Goal: Navigation & Orientation: Find specific page/section

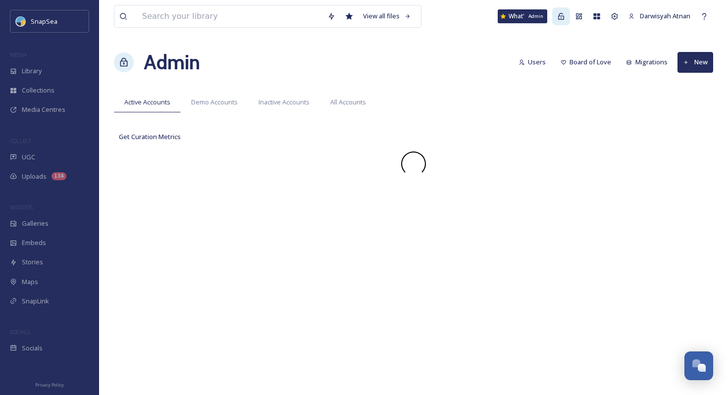
click at [561, 20] on icon at bounding box center [561, 16] width 8 height 8
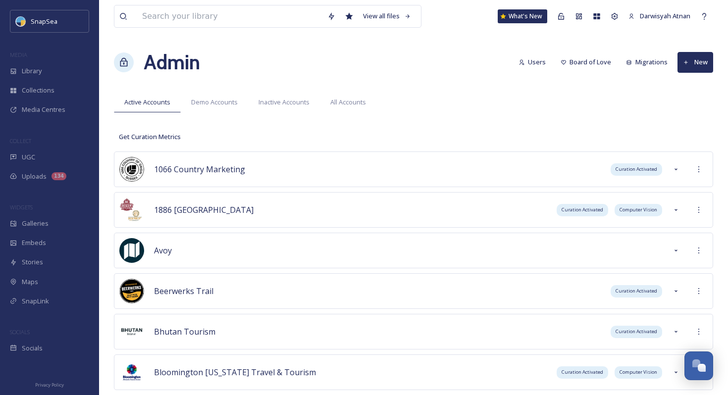
scroll to position [2368, 0]
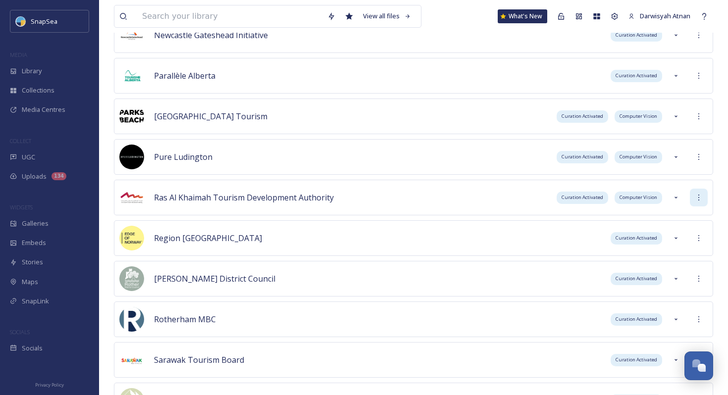
click at [700, 194] on icon at bounding box center [699, 198] width 8 height 8
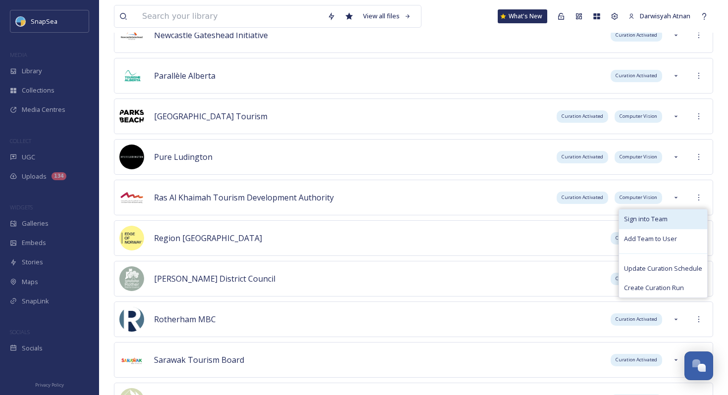
click at [700, 214] on div "Sign into Team" at bounding box center [663, 219] width 88 height 19
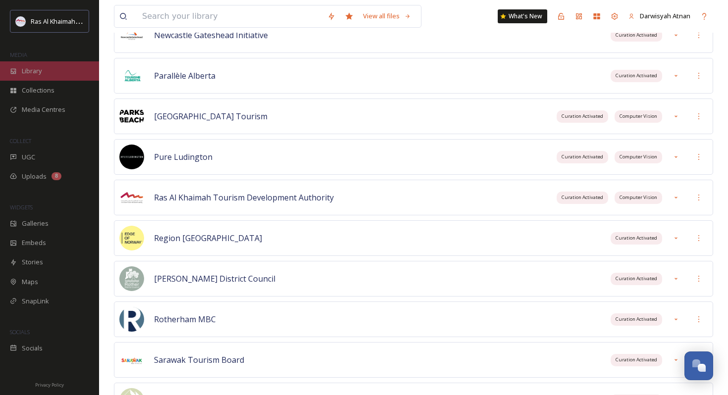
click at [26, 79] on div "Library" at bounding box center [49, 70] width 99 height 19
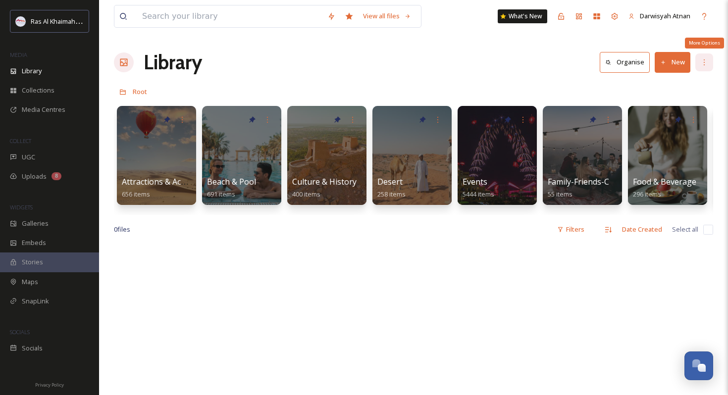
click at [709, 62] on div "More Options" at bounding box center [704, 62] width 18 height 18
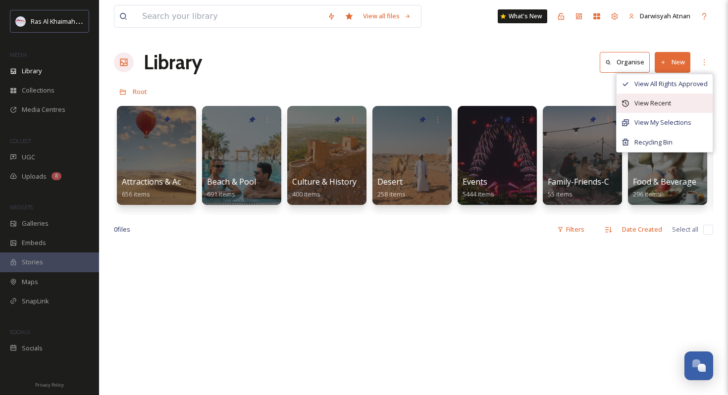
click at [695, 107] on div "View Recent" at bounding box center [665, 103] width 96 height 19
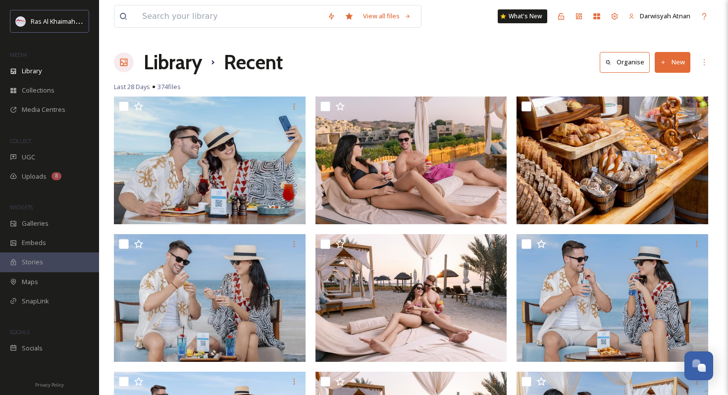
click at [158, 58] on h1 "Library" at bounding box center [173, 63] width 58 height 30
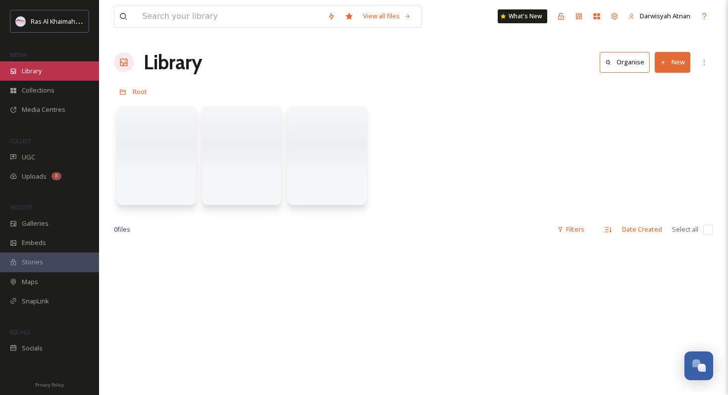
click at [60, 74] on div "Library" at bounding box center [49, 70] width 99 height 19
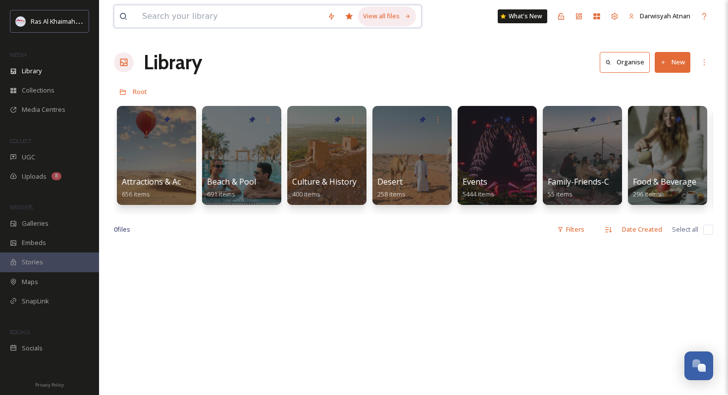
click at [405, 10] on div "View all files" at bounding box center [387, 15] width 58 height 19
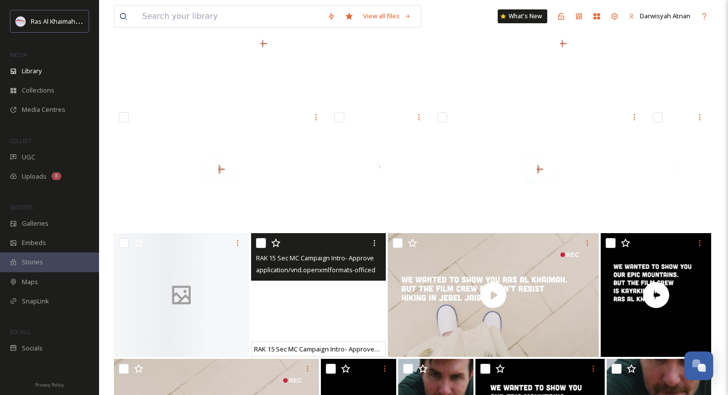
scroll to position [14602, 0]
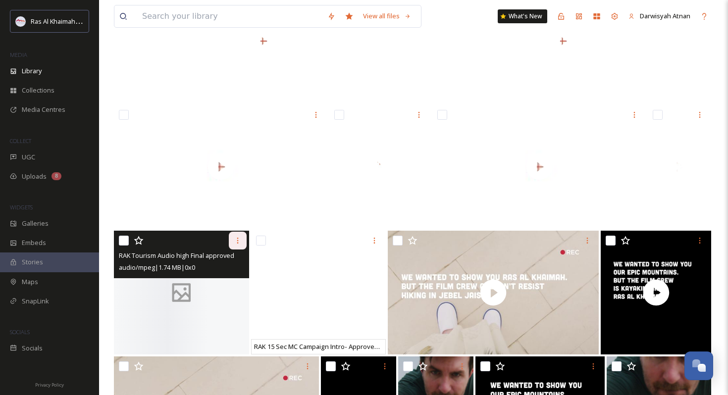
click at [235, 238] on icon at bounding box center [238, 241] width 8 height 8
click at [176, 240] on div at bounding box center [183, 241] width 128 height 18
click at [234, 239] on icon at bounding box center [238, 241] width 8 height 8
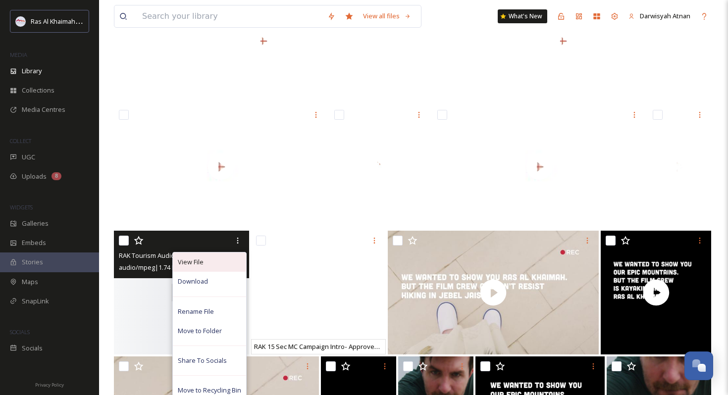
click at [223, 264] on div "View File" at bounding box center [209, 262] width 73 height 19
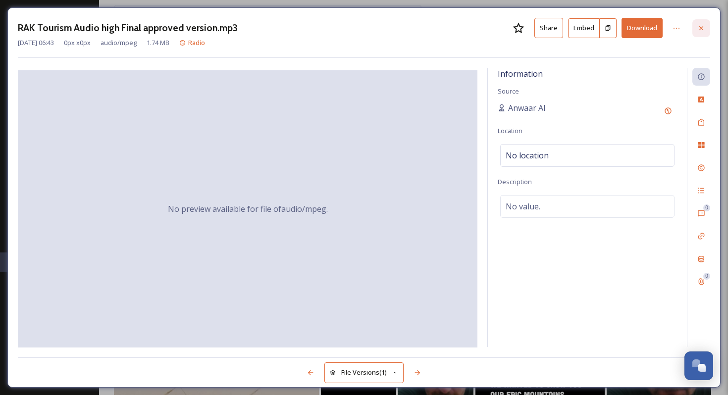
click at [696, 25] on div at bounding box center [702, 28] width 18 height 18
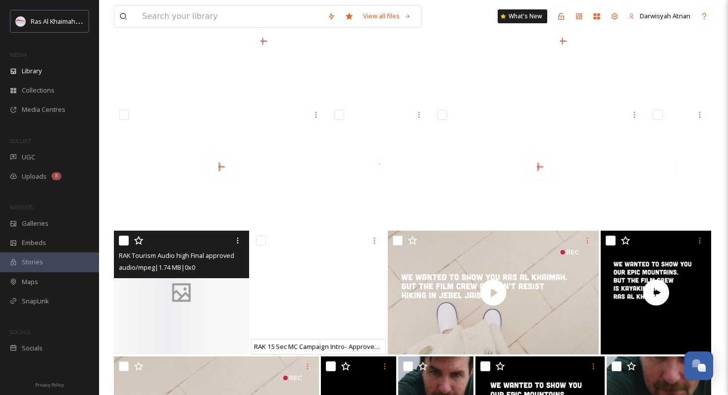
click at [164, 300] on div at bounding box center [181, 293] width 135 height 124
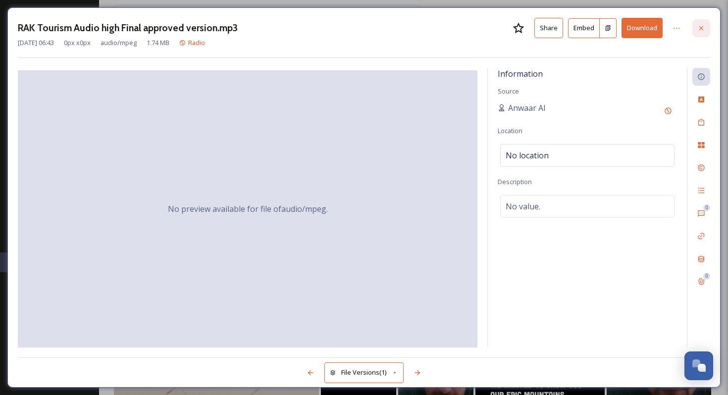
click at [707, 31] on div at bounding box center [702, 28] width 18 height 18
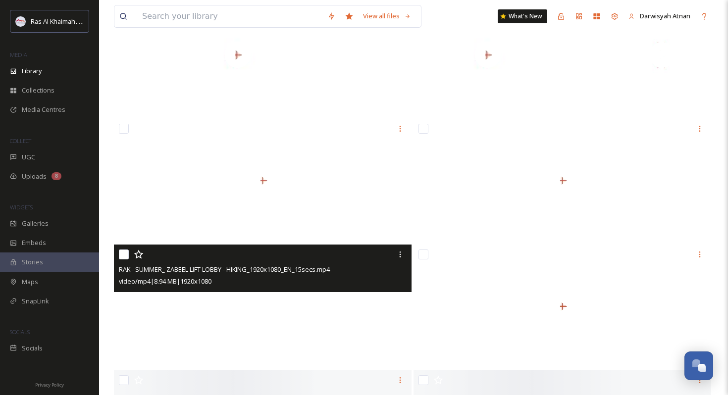
scroll to position [16603, 0]
